Goal: Check status: Check status

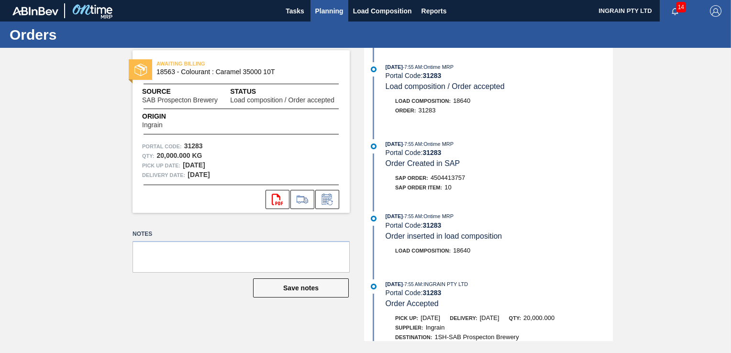
scroll to position [167, 0]
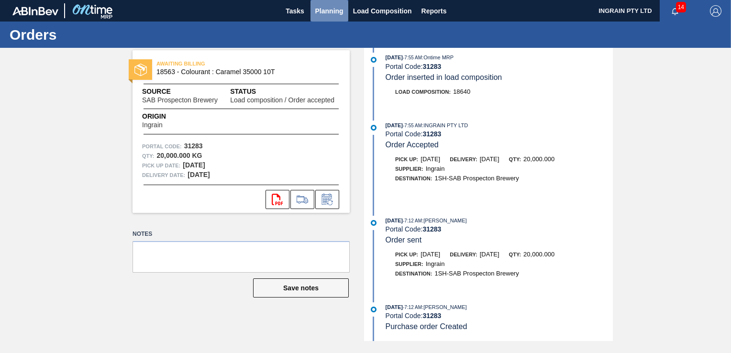
click at [325, 11] on span "Planning" at bounding box center [329, 10] width 28 height 11
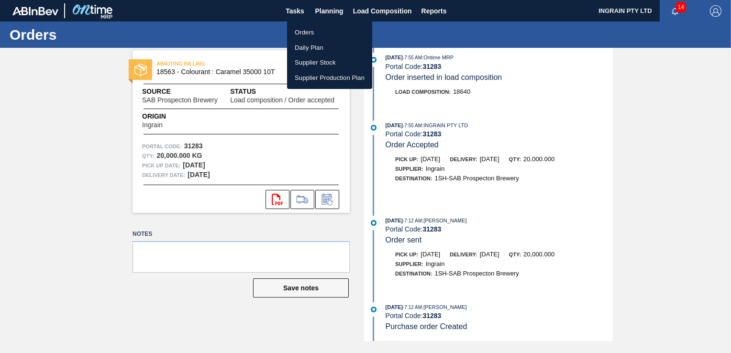
click at [304, 33] on li "Orders" at bounding box center [329, 32] width 85 height 15
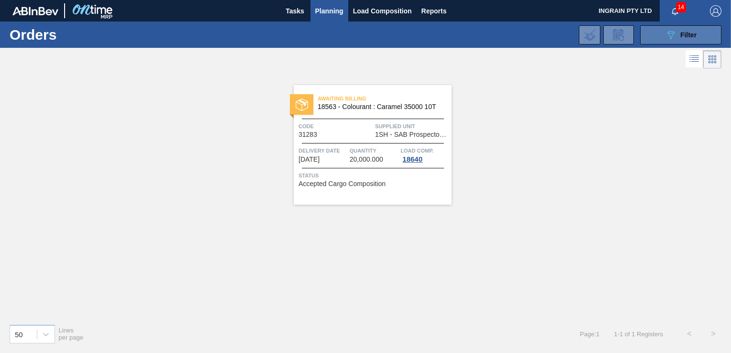
click at [681, 34] on span "Filter" at bounding box center [688, 35] width 16 height 8
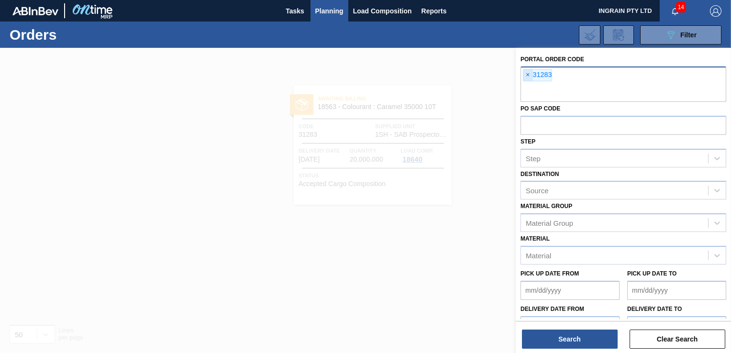
click at [526, 73] on span "×" at bounding box center [527, 74] width 9 height 11
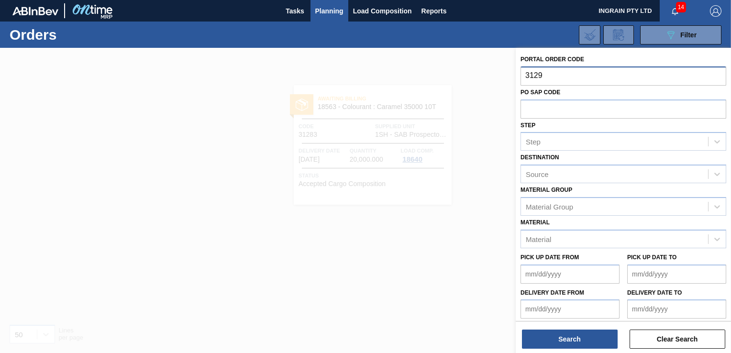
type input "31297"
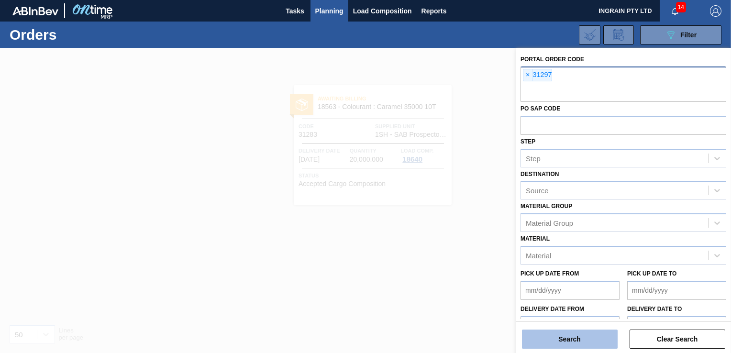
click at [567, 343] on button "Search" at bounding box center [570, 338] width 96 height 19
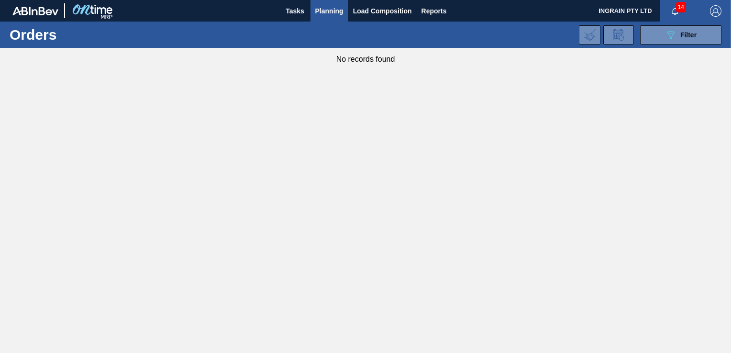
click at [328, 14] on span "Planning" at bounding box center [329, 10] width 28 height 11
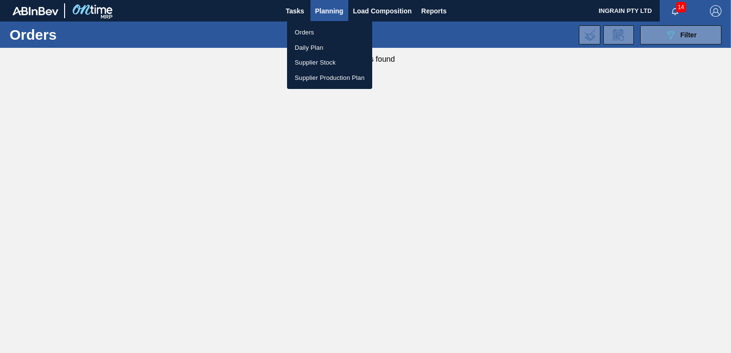
click at [692, 34] on div at bounding box center [365, 176] width 731 height 353
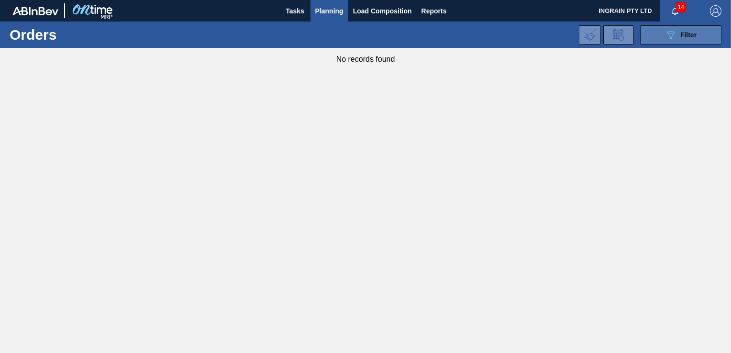
click at [668, 33] on icon "089F7B8B-B2A5-4AFE-B5C0-19BA573D28AC" at bounding box center [670, 34] width 11 height 11
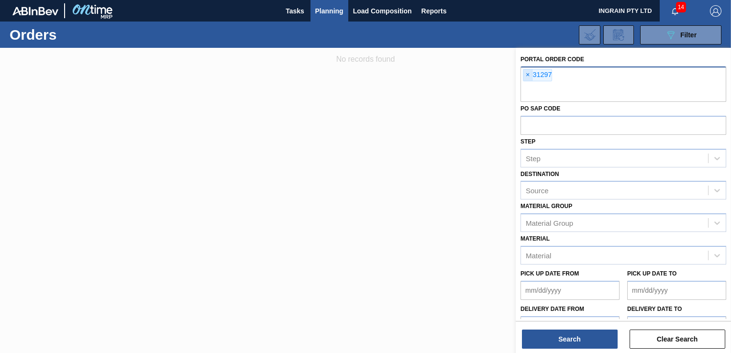
click at [530, 74] on span "×" at bounding box center [527, 74] width 9 height 11
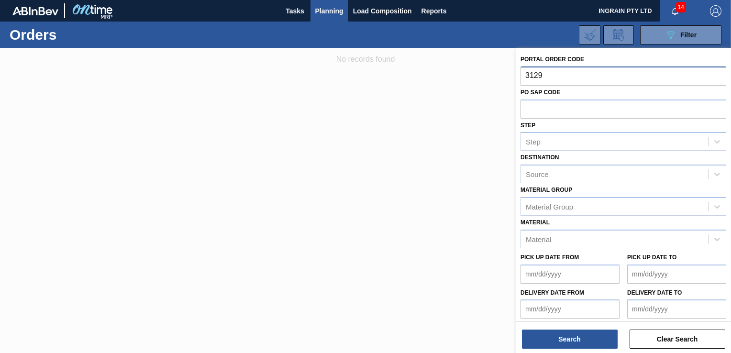
type input "31297"
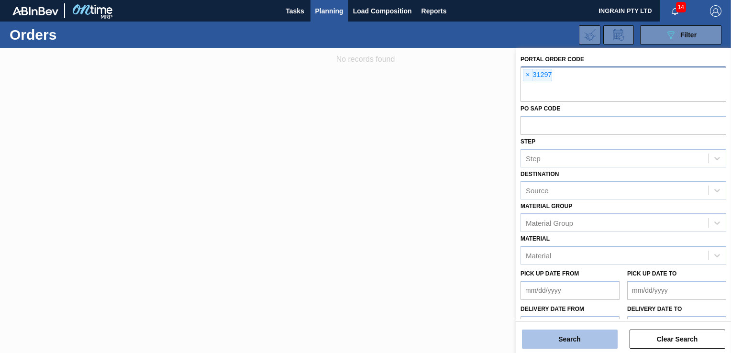
click at [573, 342] on button "Search" at bounding box center [570, 338] width 96 height 19
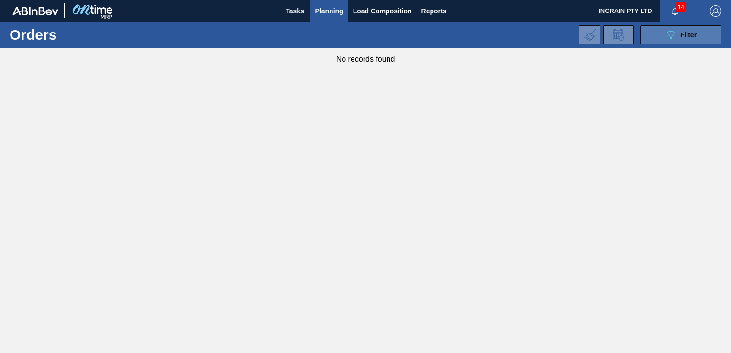
click at [663, 39] on button "089F7B8B-B2A5-4AFE-B5C0-19BA573D28AC Filter" at bounding box center [680, 34] width 81 height 19
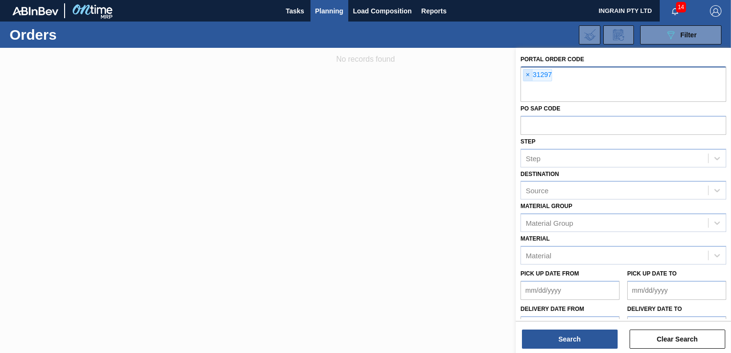
click at [526, 74] on span "×" at bounding box center [527, 74] width 9 height 11
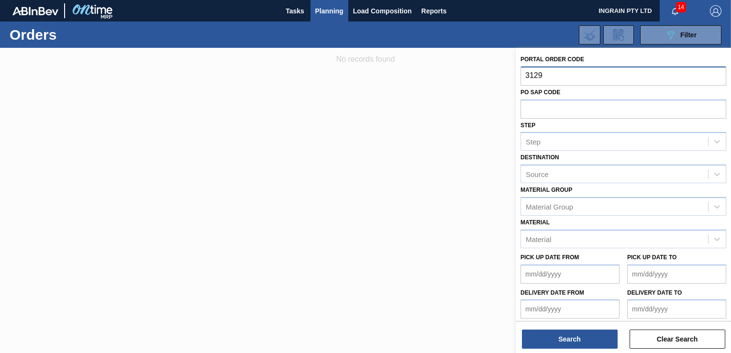
type input "31297"
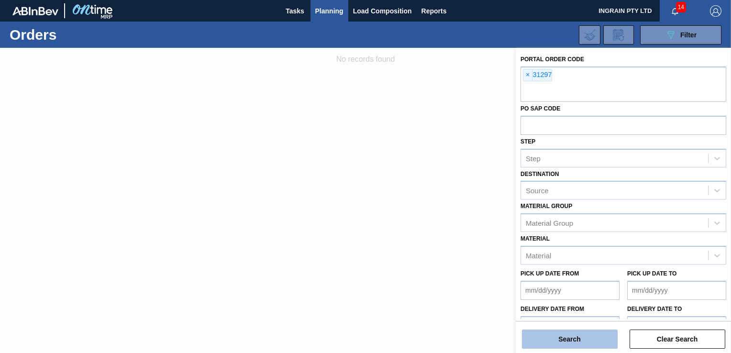
click at [579, 334] on button "Search" at bounding box center [570, 338] width 96 height 19
